Goal: Task Accomplishment & Management: Manage account settings

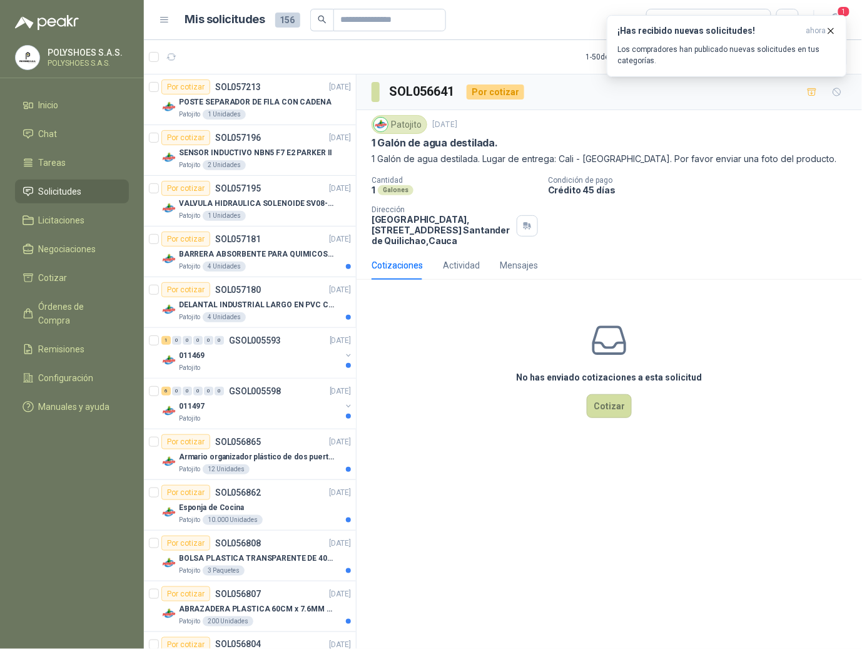
scroll to position [668, 0]
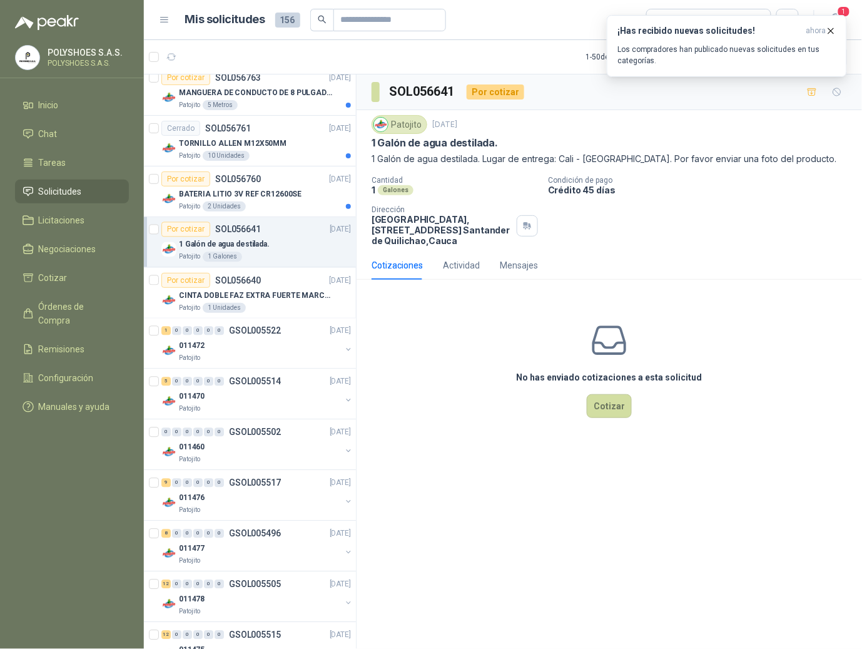
click at [69, 195] on span "Solicitudes" at bounding box center [60, 192] width 43 height 14
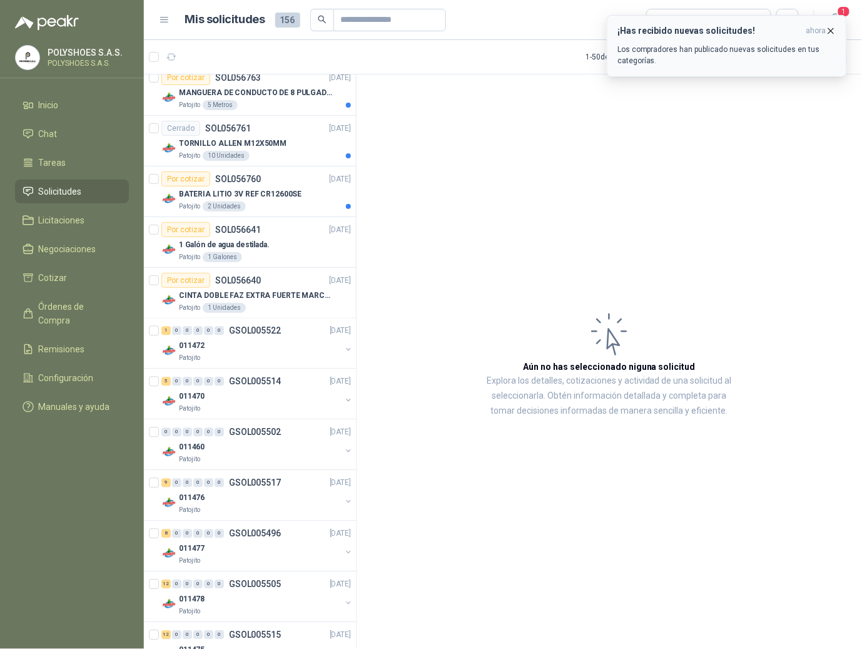
click at [792, 38] on div "¡Has recibido nuevas solicitudes! ahora Los compradores han publicado nuevas so…" at bounding box center [727, 46] width 219 height 41
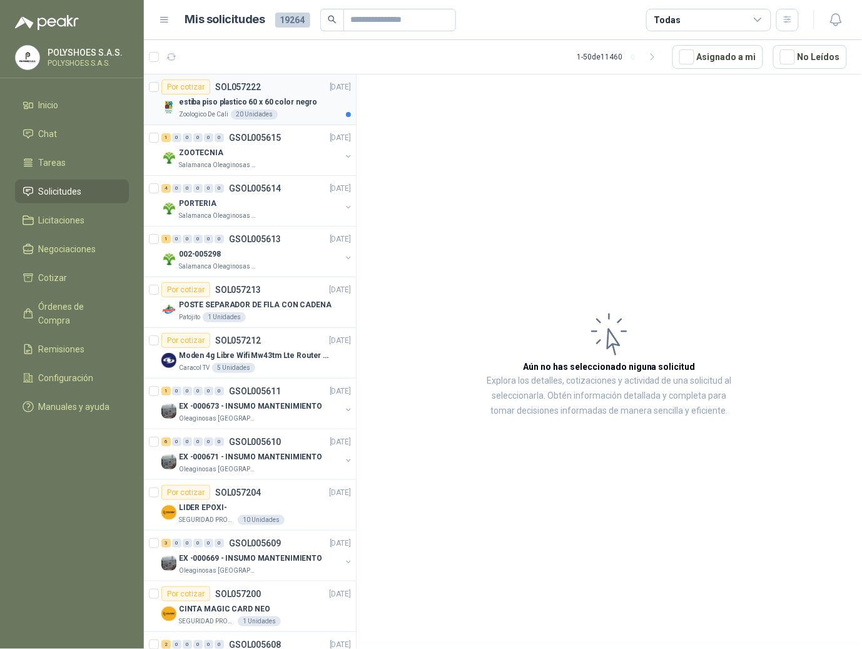
click at [263, 108] on p "estiba piso plastico 60 x 60 color negro" at bounding box center [248, 102] width 138 height 12
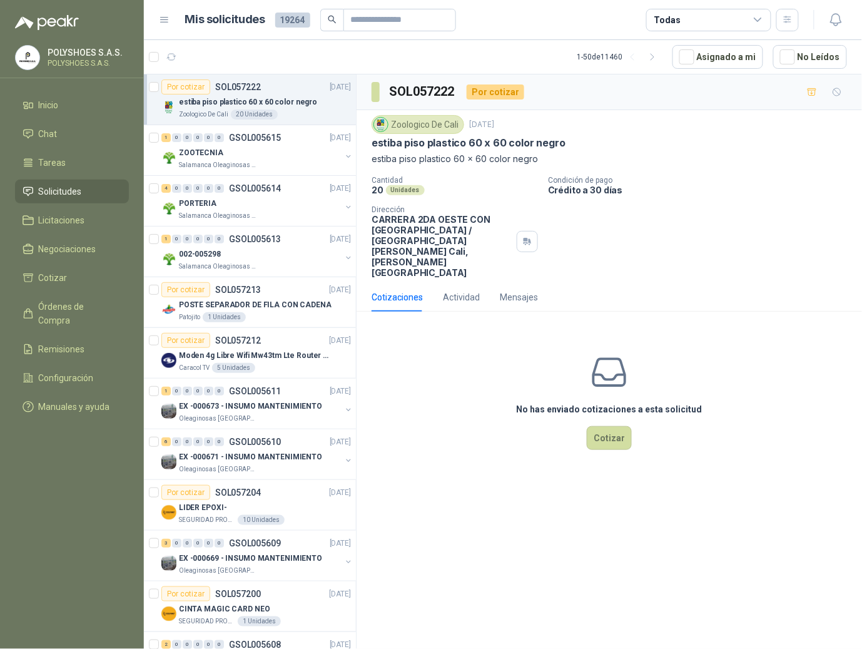
click at [38, 459] on menu "POLYSHOES S.A.S. POLYSHOES S.A.S. Inicio Chat Tareas Solicitudes Licitaciones N…" at bounding box center [72, 324] width 144 height 649
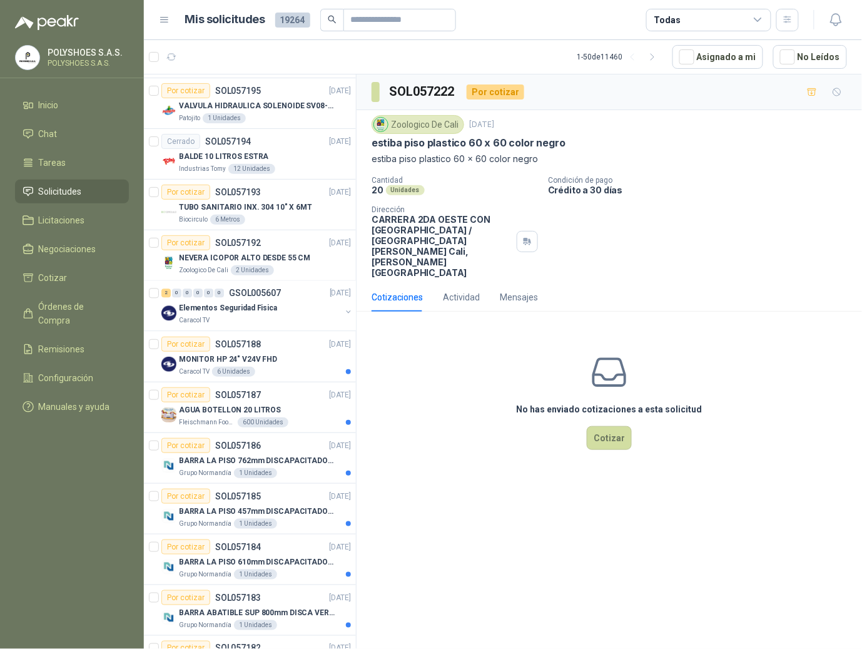
scroll to position [819, 0]
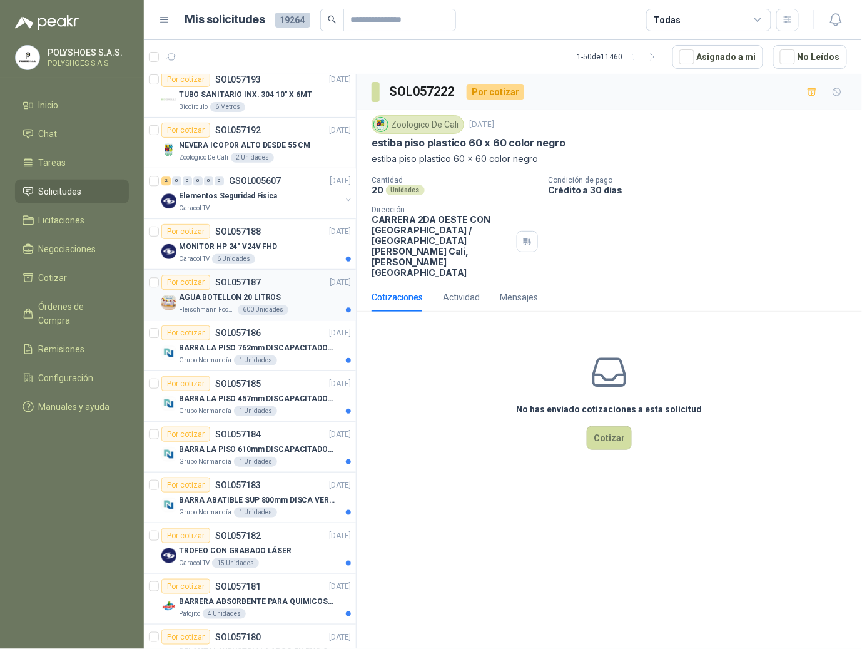
click at [270, 289] on div "Por cotizar SOL057187 [DATE]" at bounding box center [256, 282] width 190 height 15
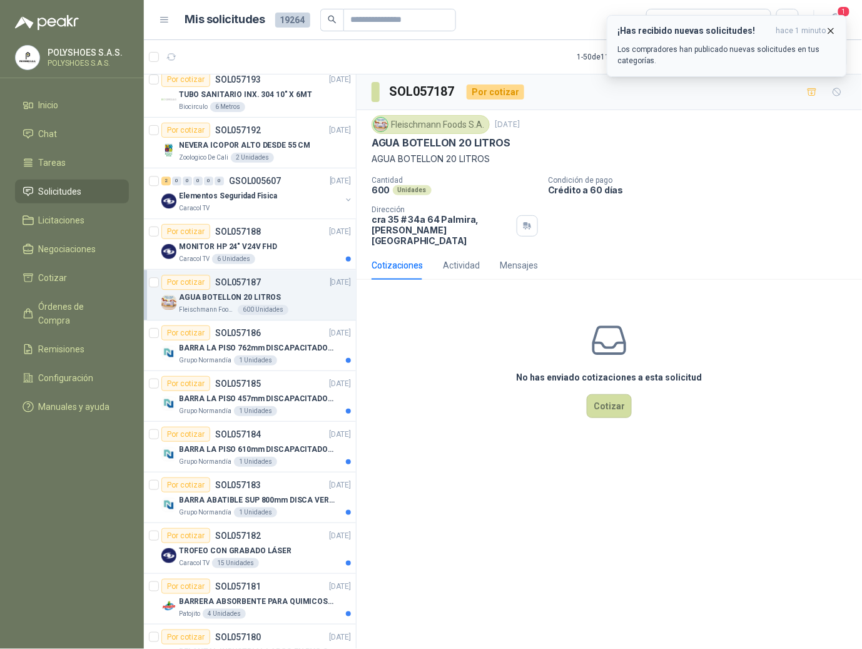
click at [782, 48] on p "Los compradores han publicado nuevas solicitudes en tus categorías." at bounding box center [727, 55] width 219 height 23
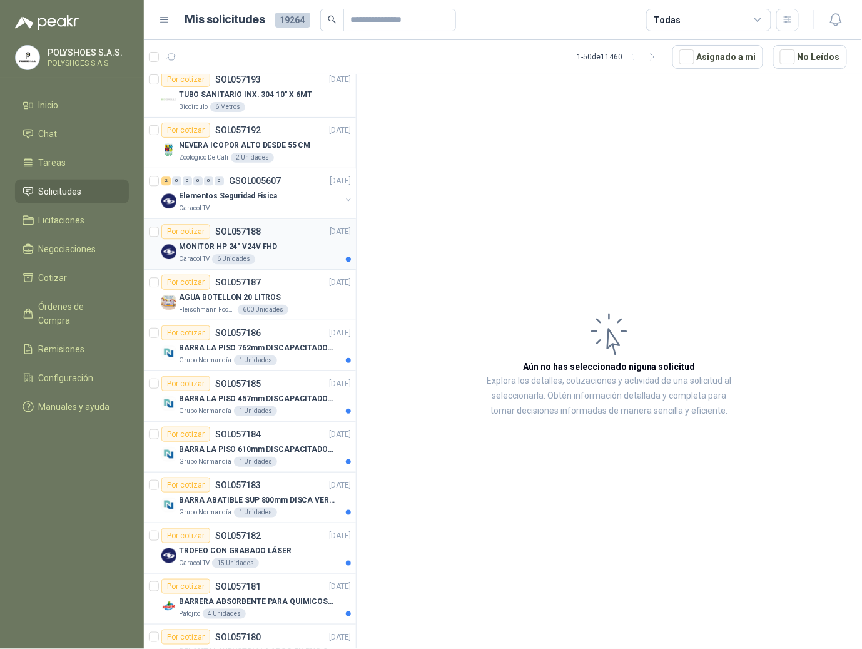
click at [278, 254] on div "MONITOR HP 24" V24V FHD" at bounding box center [265, 246] width 172 height 15
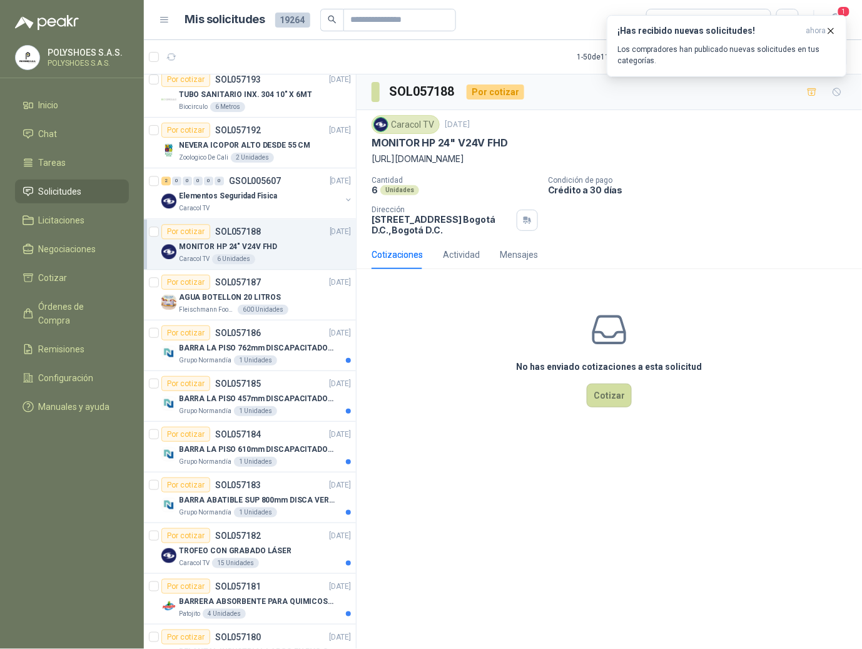
click at [537, 50] on article "1 - 50 de 11460 Asignado a mi No Leídos" at bounding box center [503, 57] width 718 height 34
click at [834, 30] on icon "button" at bounding box center [831, 31] width 11 height 11
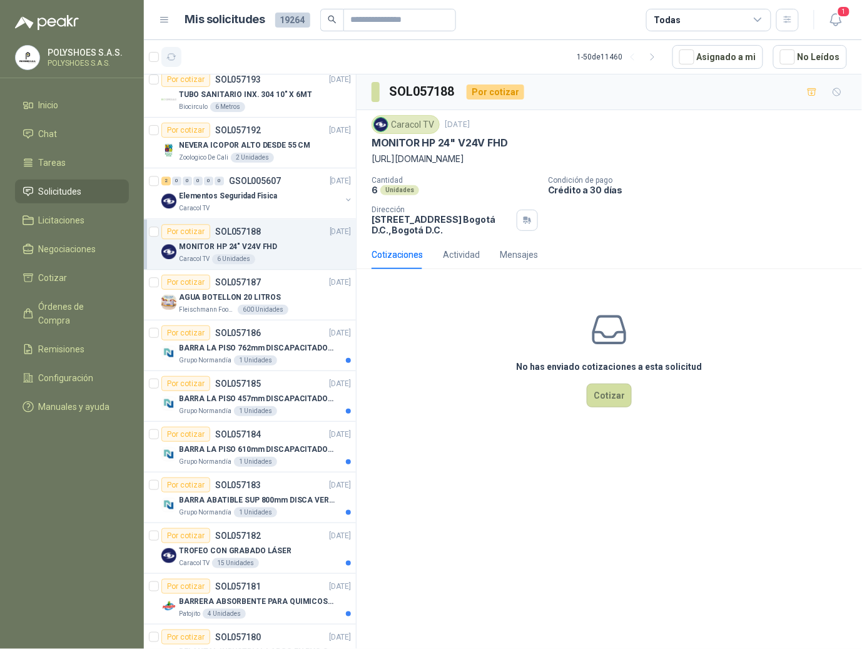
click at [168, 56] on icon "button" at bounding box center [171, 57] width 11 height 11
click at [164, 21] on icon at bounding box center [165, 20] width 8 height 5
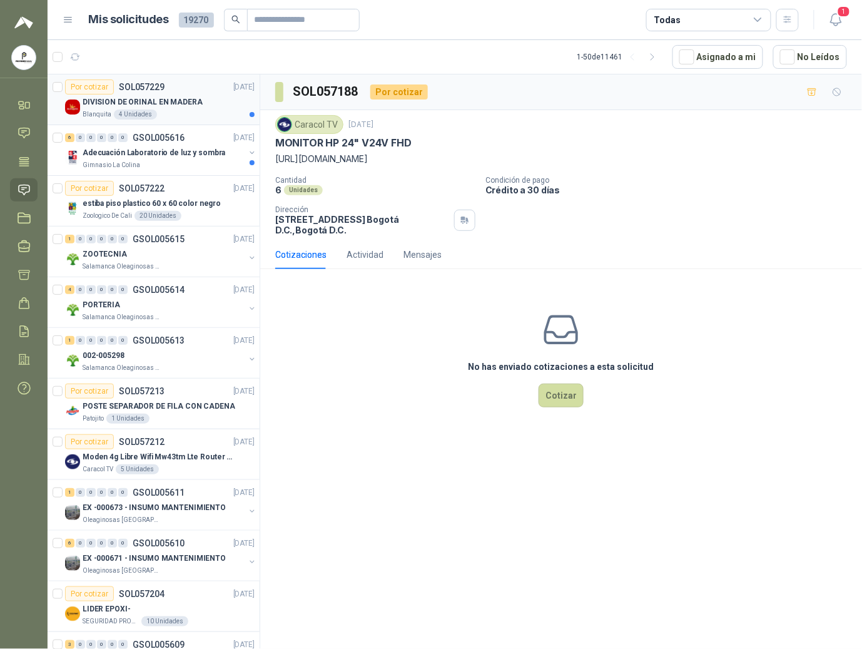
click at [161, 100] on p "DIVISION DE ORINAL EN MADERA" at bounding box center [143, 102] width 120 height 12
